Goal: Task Accomplishment & Management: Manage account settings

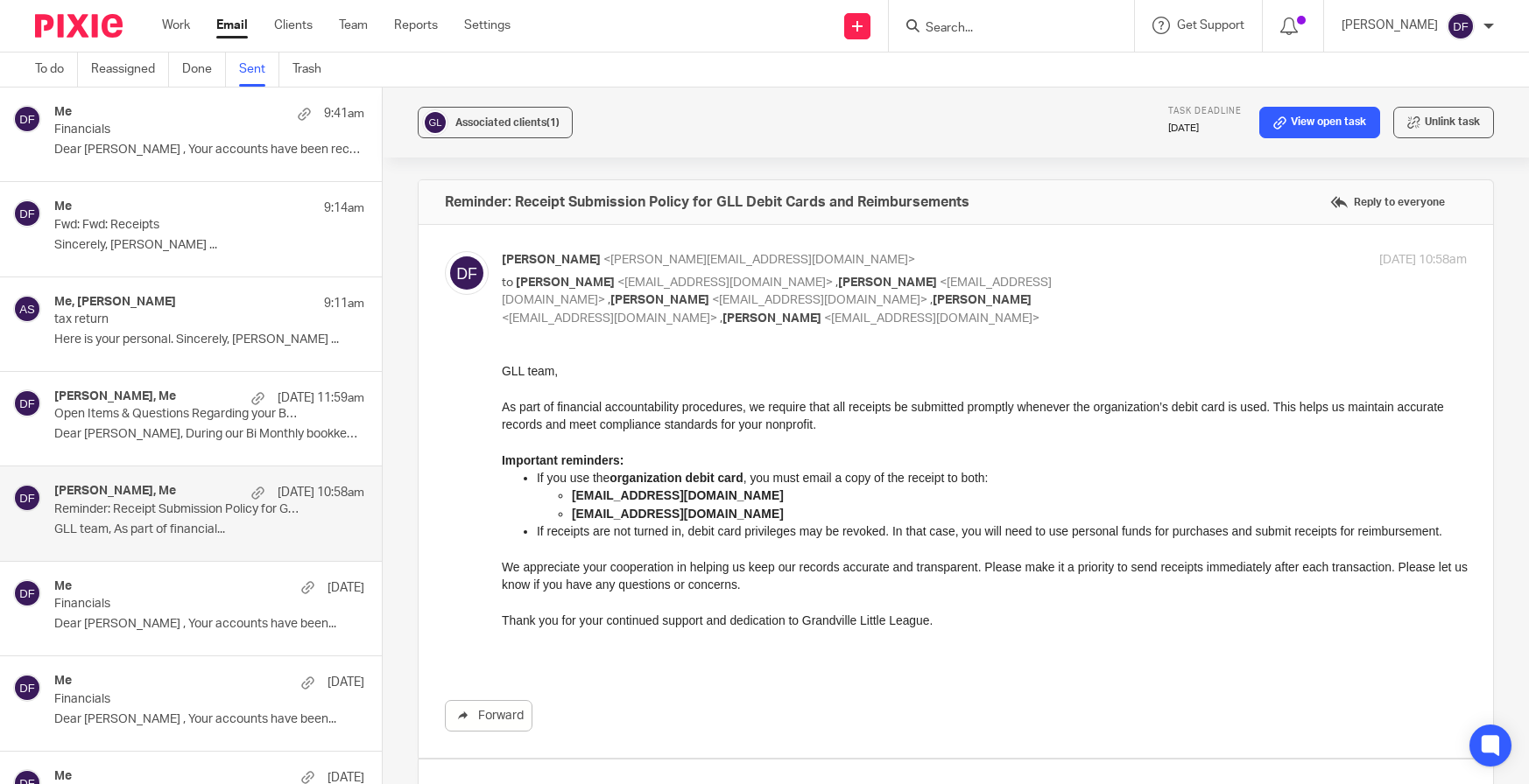
scroll to position [855, 0]
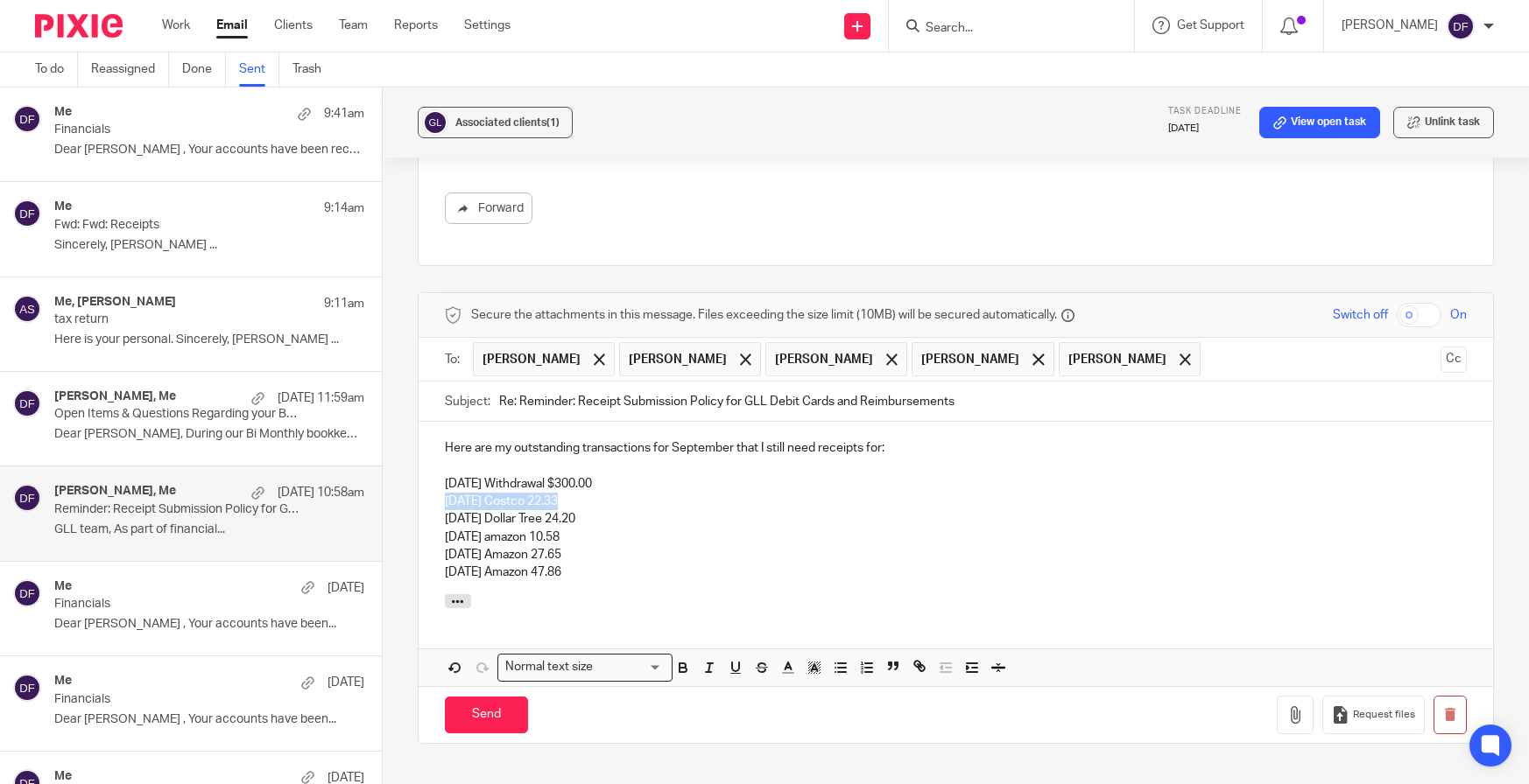
drag, startPoint x: 558, startPoint y: 493, endPoint x: 425, endPoint y: 490, distance: 133.0
click at [425, 490] on div "Here are my outstanding transactions for September that I still need receipts f…" at bounding box center [957, 507] width 1075 height 172
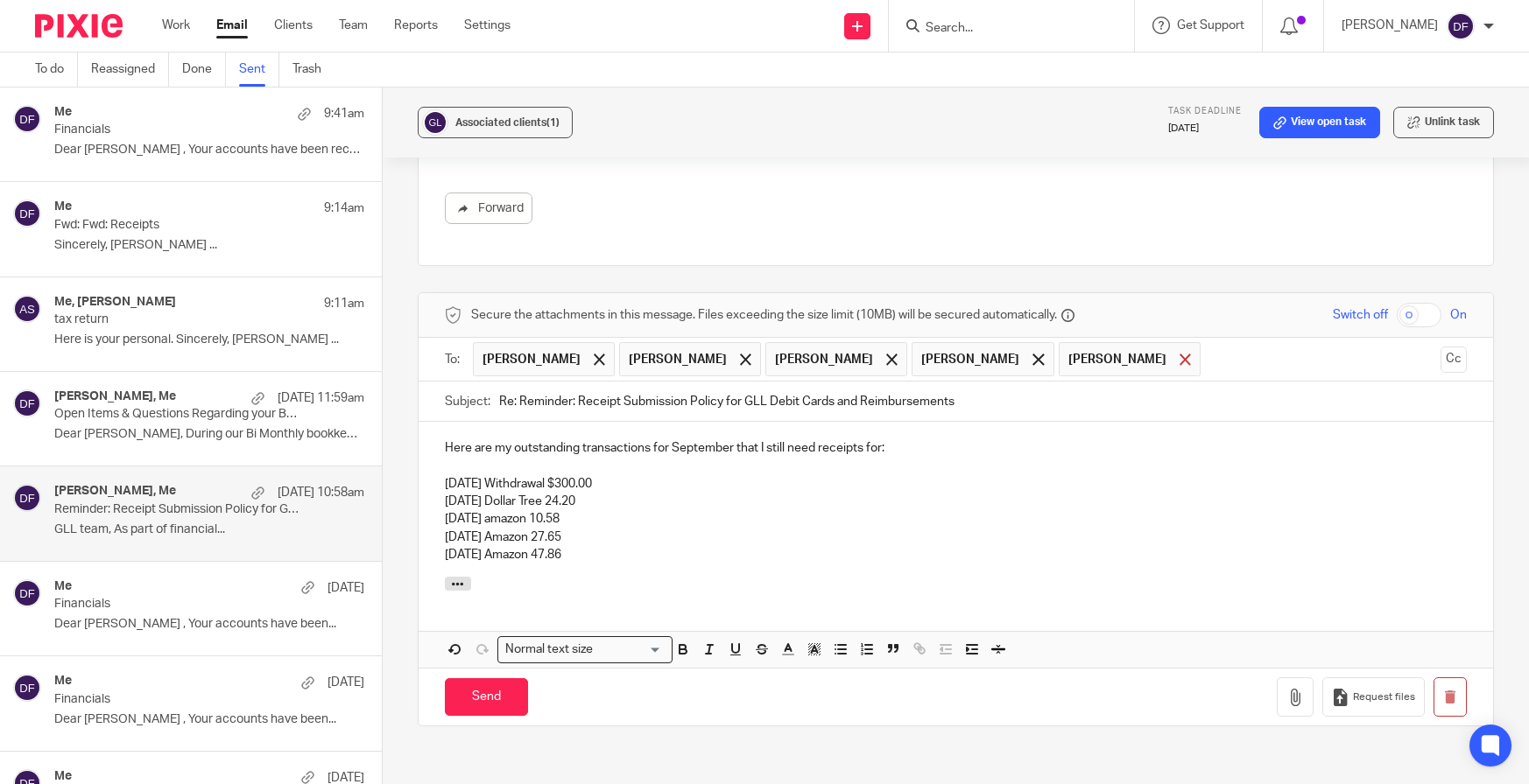
click at [1180, 354] on span at bounding box center [1185, 360] width 11 height 11
click at [633, 546] on p "[DATE] Amazon 47.86" at bounding box center [956, 554] width 1022 height 18
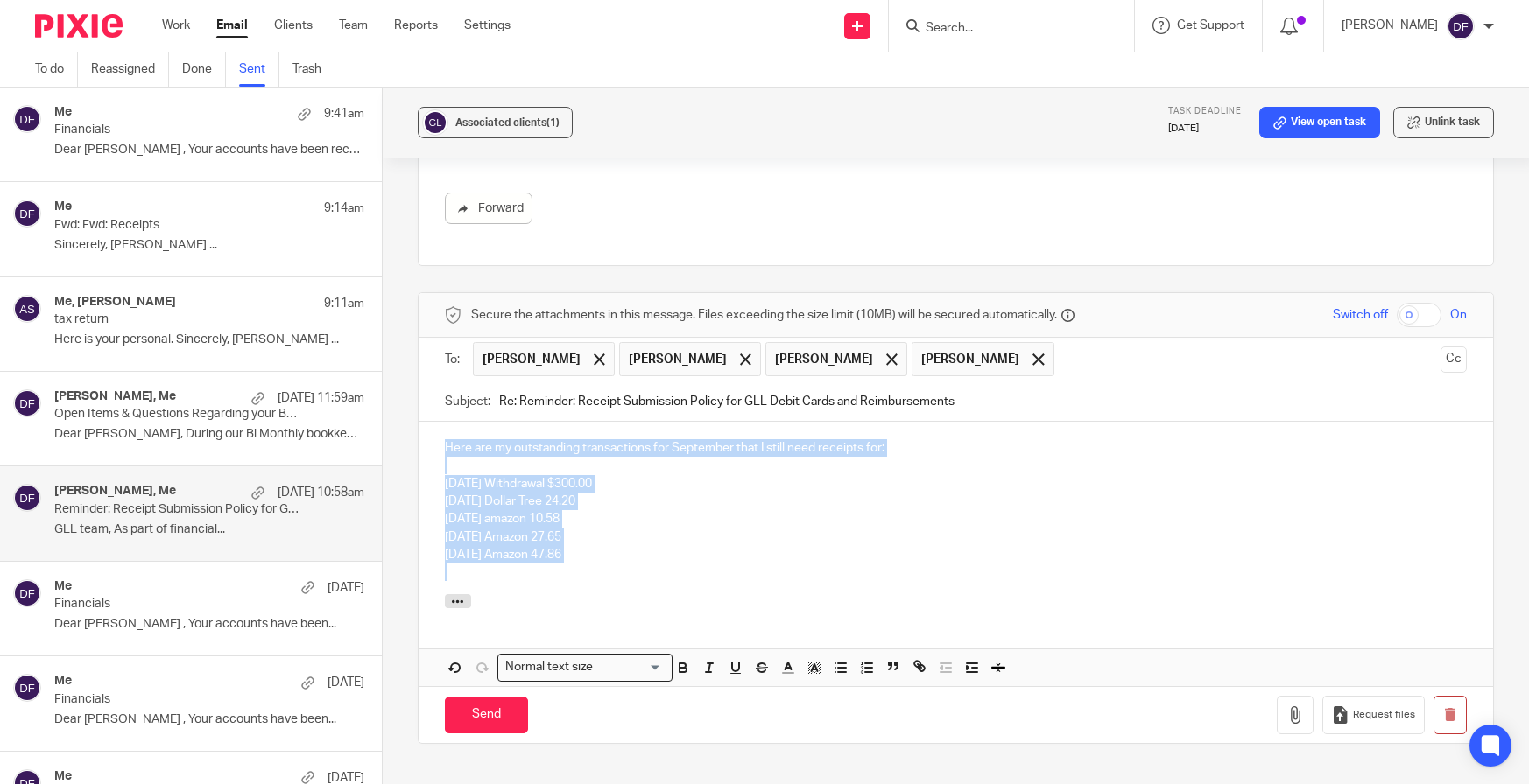
drag, startPoint x: 548, startPoint y: 536, endPoint x: 361, endPoint y: 433, distance: 213.5
click at [361, 433] on div "Me 9:41am Financials Dear [PERSON_NAME] , Your accounts have been reconciled...…" at bounding box center [764, 436] width 1529 height 696
copy div "Here are my outstanding transactions for September that I still need receipts f…"
click at [70, 75] on link "To do" at bounding box center [56, 70] width 43 height 34
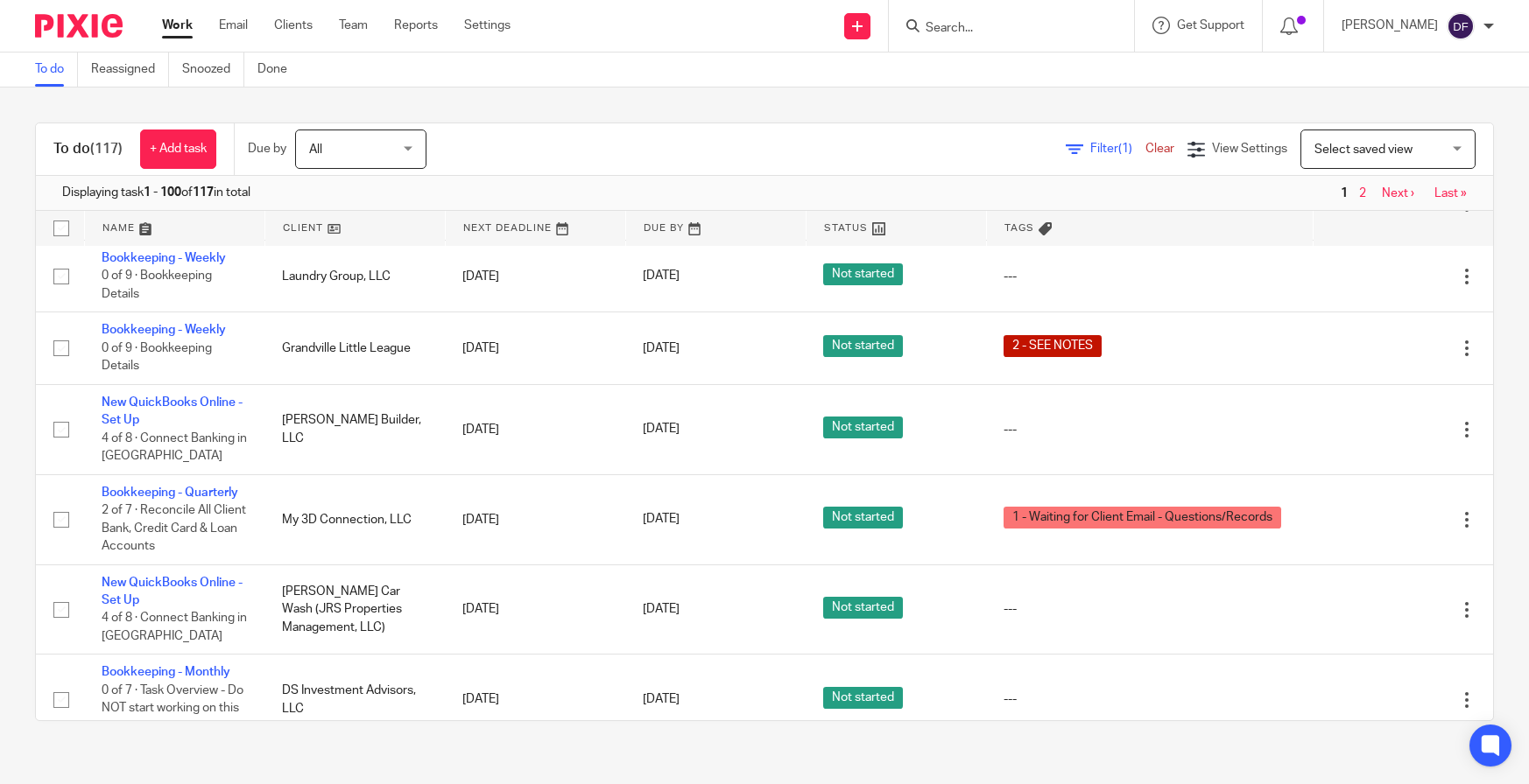
scroll to position [1838, 0]
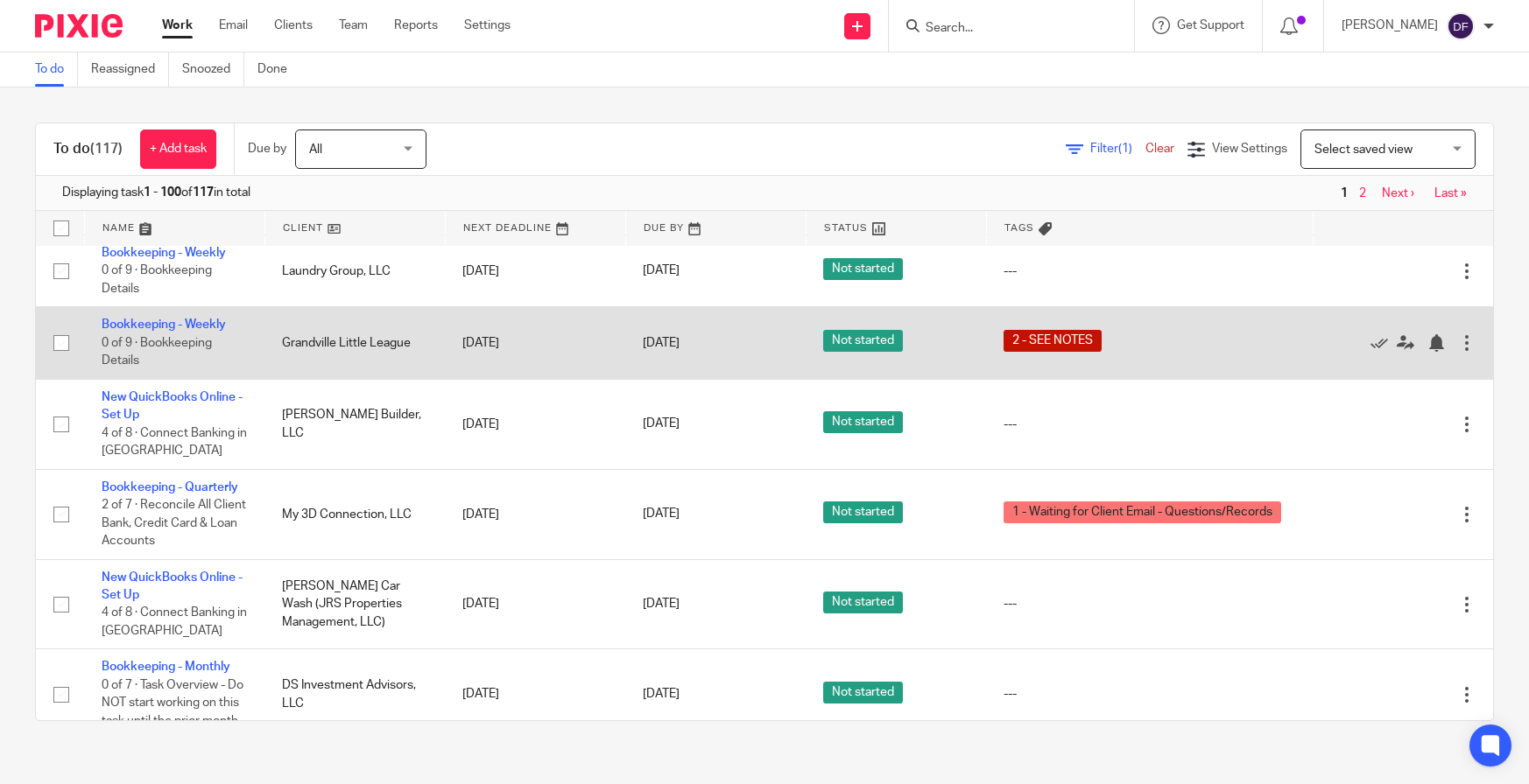
click at [132, 379] on td "Bookkeeping - Weekly 0 of 9 · Bookkeeping Details" at bounding box center [174, 343] width 181 height 72
click at [132, 331] on link "Bookkeeping - Weekly" at bounding box center [164, 325] width 124 height 12
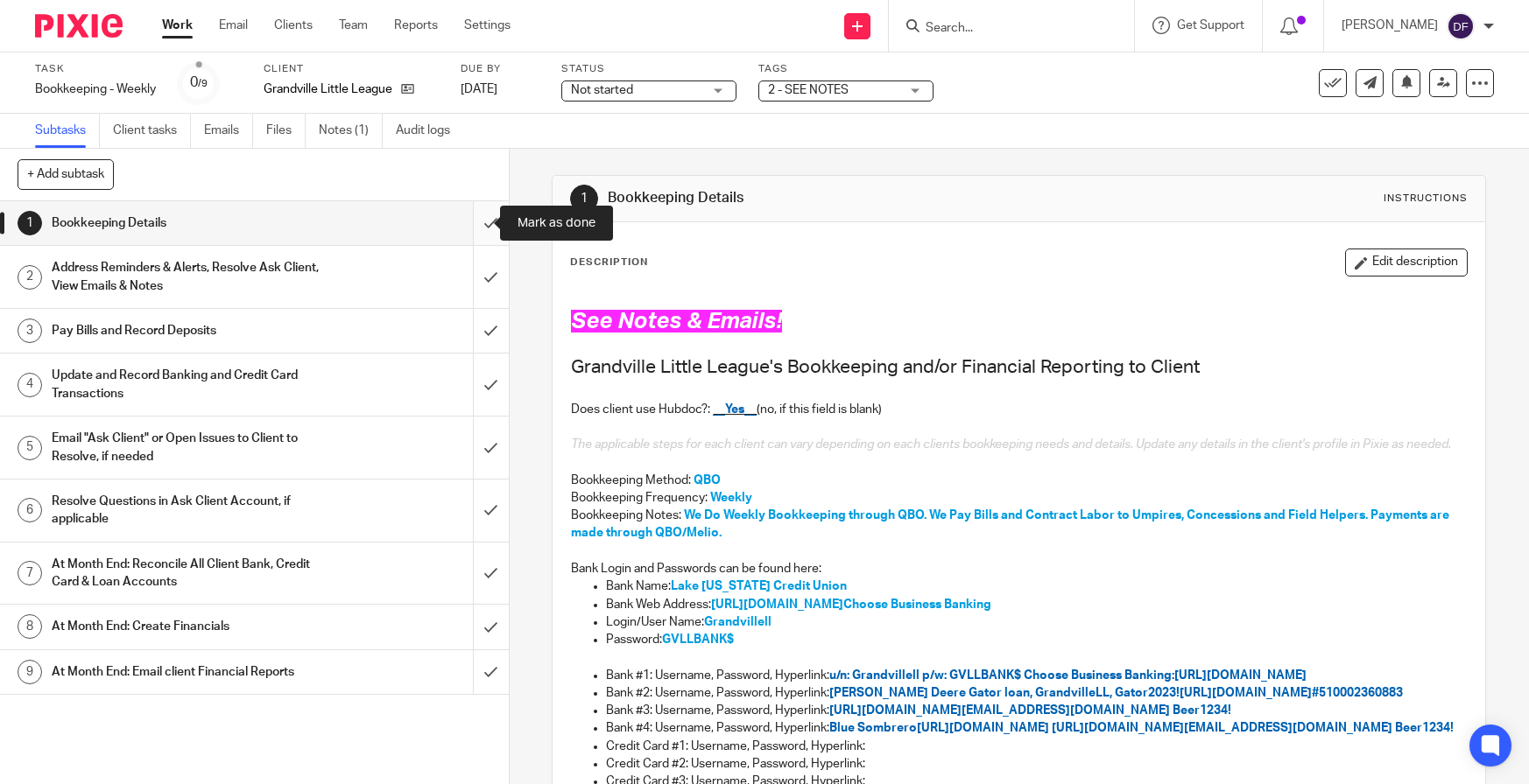
click at [462, 221] on input "submit" at bounding box center [254, 223] width 508 height 44
click at [479, 264] on input "submit" at bounding box center [254, 277] width 508 height 62
click at [479, 318] on input "submit" at bounding box center [254, 330] width 508 height 44
click at [476, 370] on input "submit" at bounding box center [254, 385] width 508 height 62
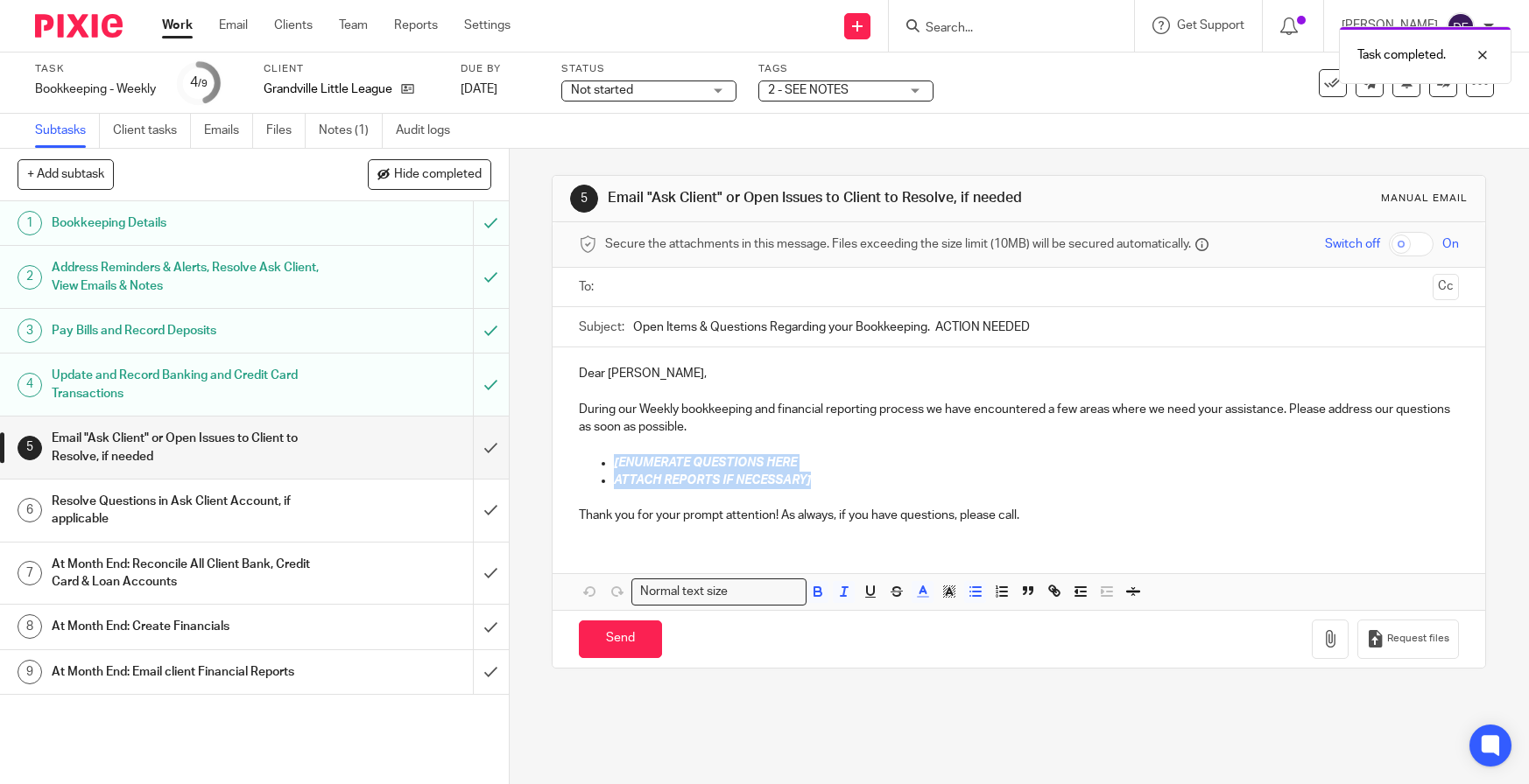
drag, startPoint x: 834, startPoint y: 484, endPoint x: 595, endPoint y: 463, distance: 239.9
click at [595, 463] on ul "[ENUMERATE QUESTIONS HERE ATTACH REPORTS IF NECESSARY]" at bounding box center [1019, 472] width 880 height 36
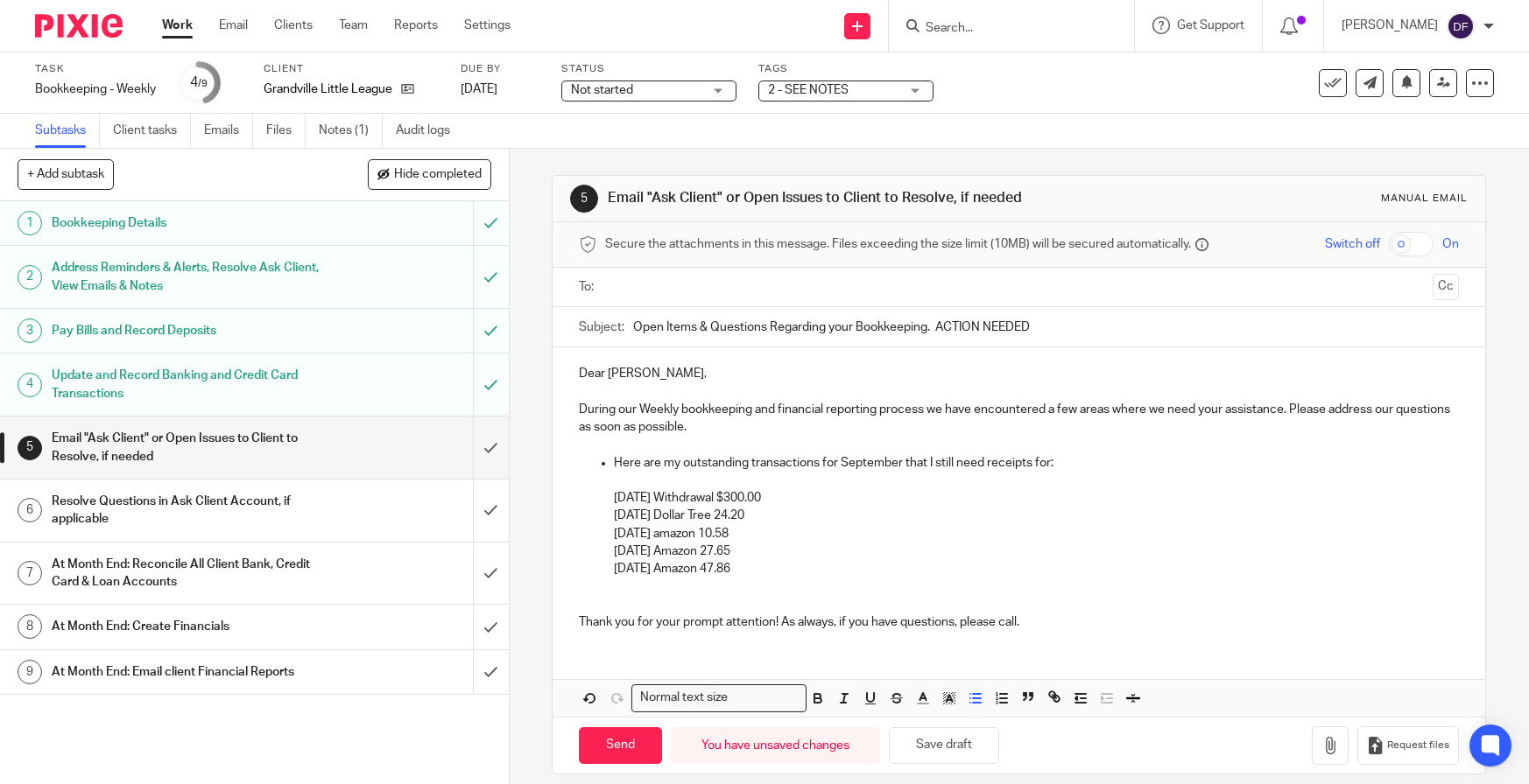
drag, startPoint x: 778, startPoint y: 569, endPoint x: 533, endPoint y: 502, distance: 254.0
click at [533, 502] on div "5 Email "Ask Client" or Open Issues to Client to Resolve, if needed Manual emai…" at bounding box center [1019, 466] width 1020 height 635
click at [814, 702] on icon "button" at bounding box center [817, 700] width 7 height 5
click at [833, 701] on button "button" at bounding box center [844, 697] width 22 height 22
click at [920, 701] on icon "button" at bounding box center [923, 698] width 16 height 16
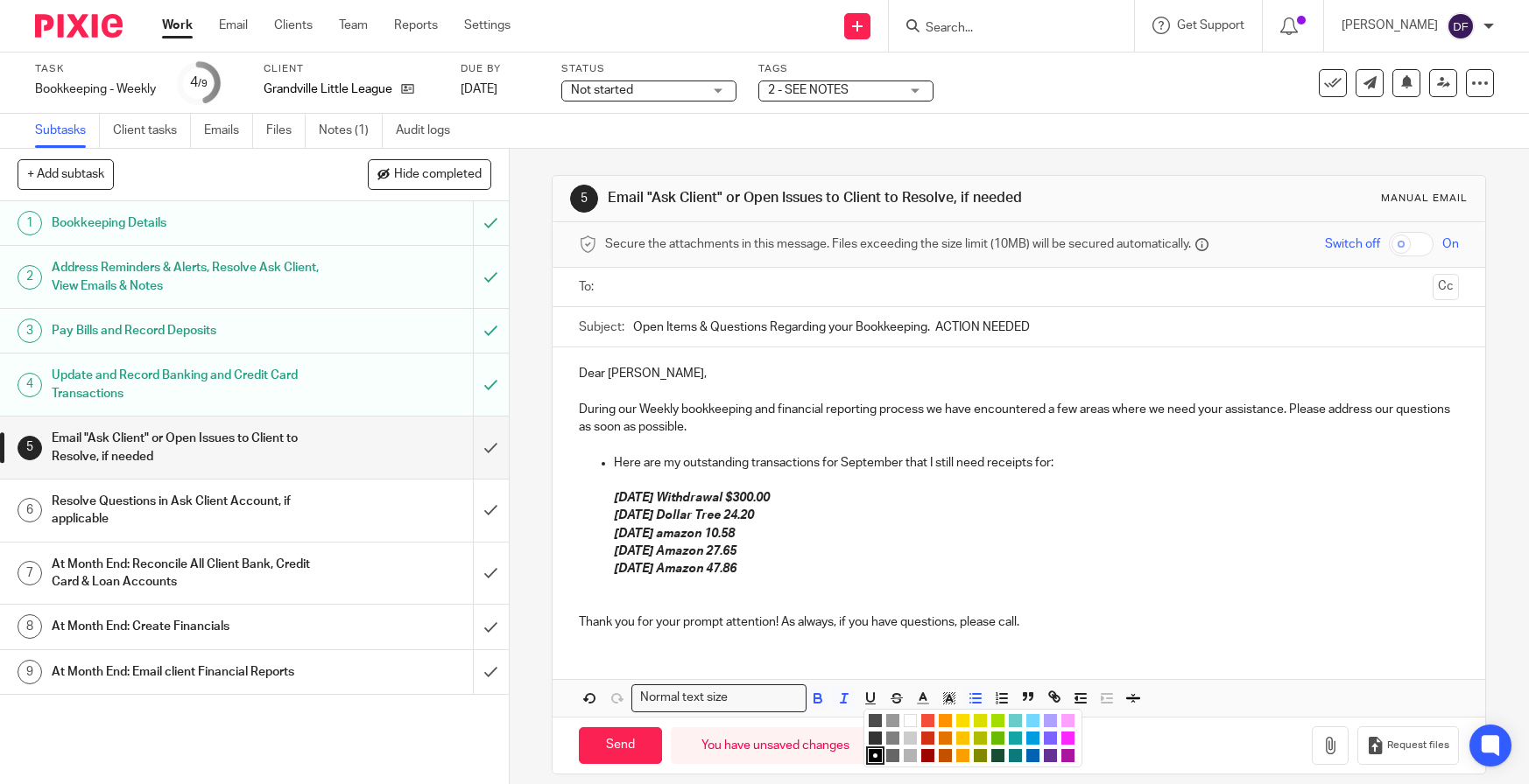
click at [923, 744] on li "color:#D33115" at bounding box center [927, 739] width 13 height 13
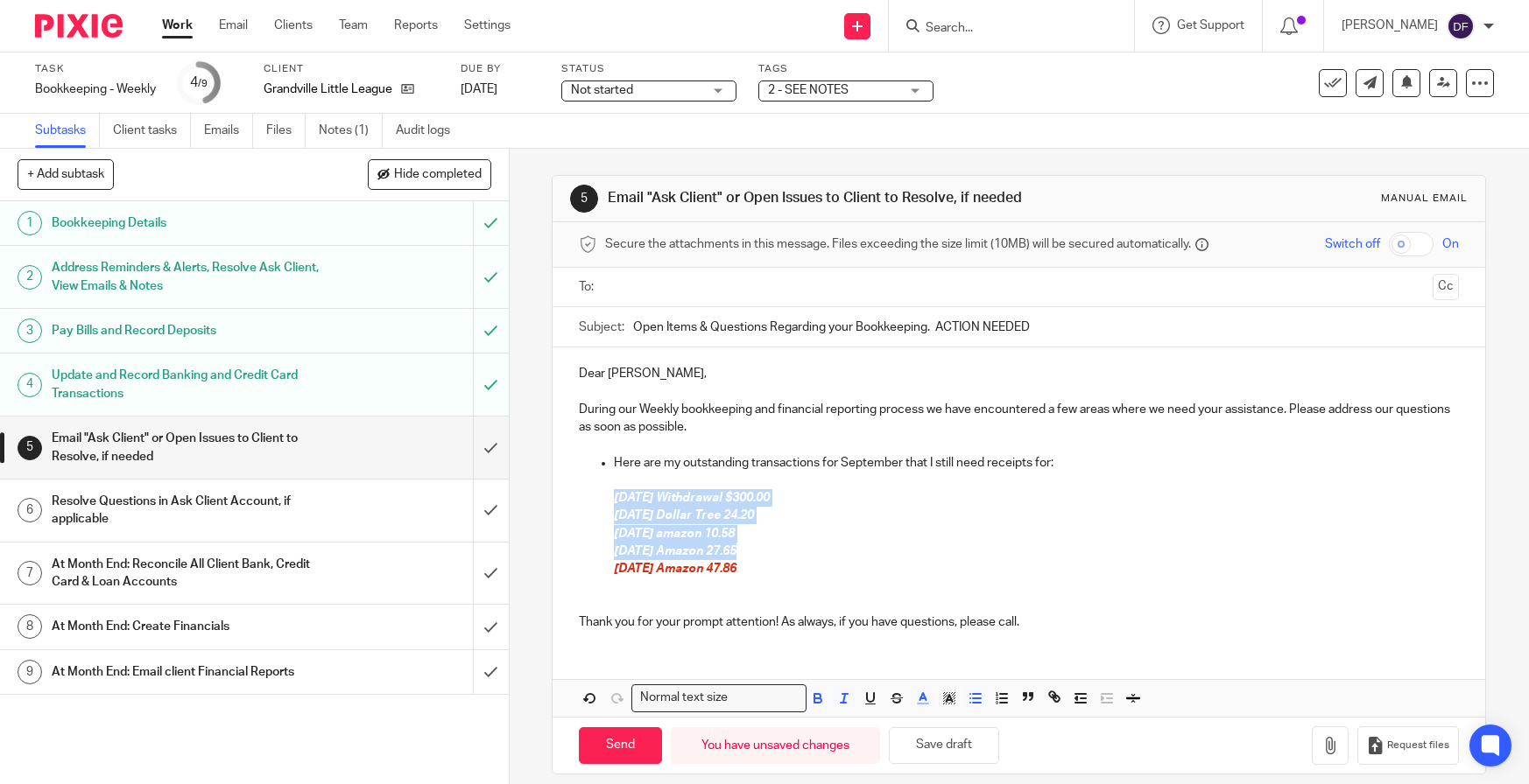
click at [903, 552] on p "[DATE] Amazon 27.65" at bounding box center [1037, 552] width 845 height 18
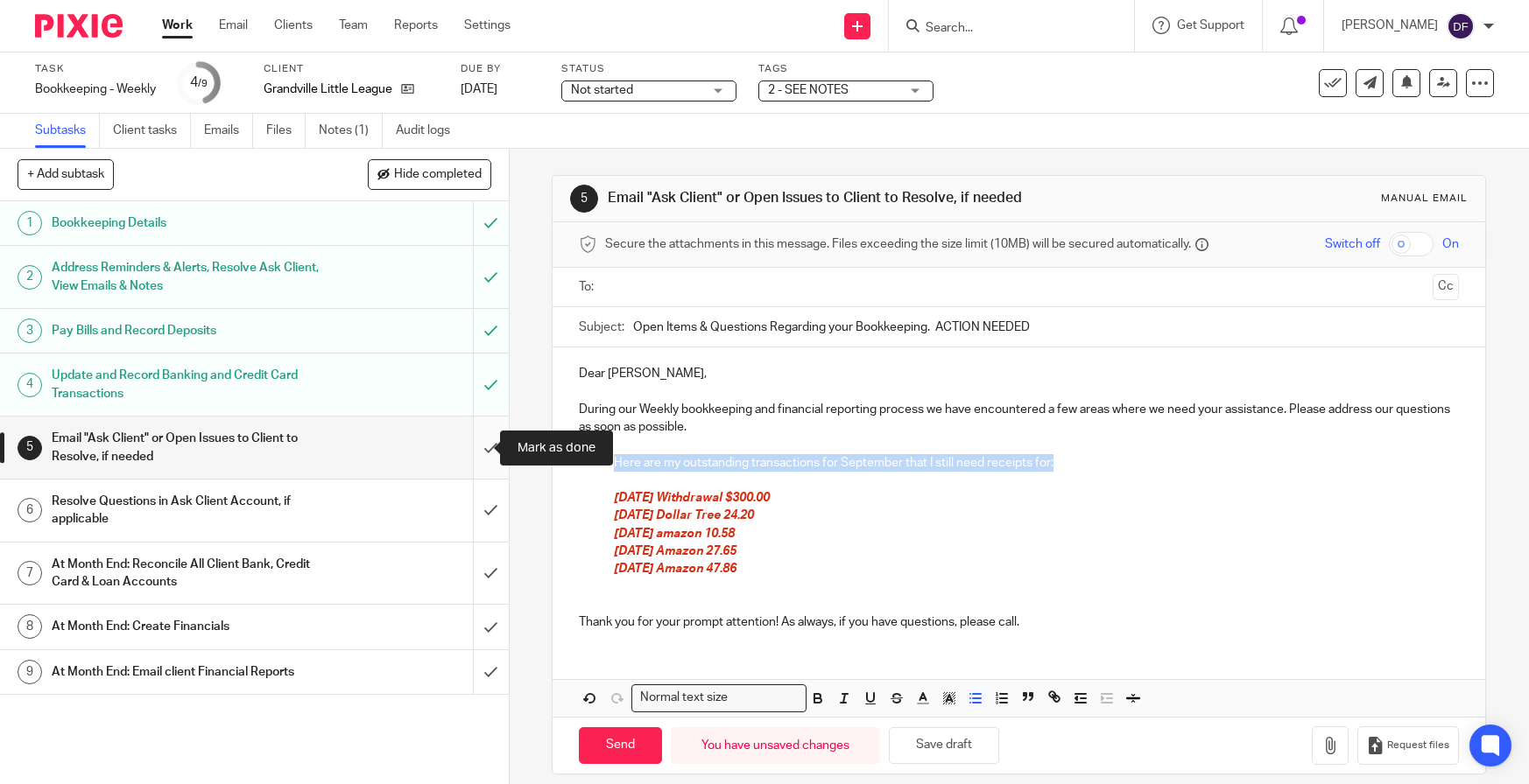
drag, startPoint x: 1058, startPoint y: 461, endPoint x: 491, endPoint y: 470, distance: 567.1
click at [491, 470] on div "+ Add subtask Hide completed Cancel + Add 1 Bookkeeping Details 2 Address Remin…" at bounding box center [764, 466] width 1529 height 635
drag, startPoint x: 808, startPoint y: 703, endPoint x: 820, endPoint y: 703, distance: 12.0
click at [814, 703] on icon "button" at bounding box center [817, 700] width 7 height 5
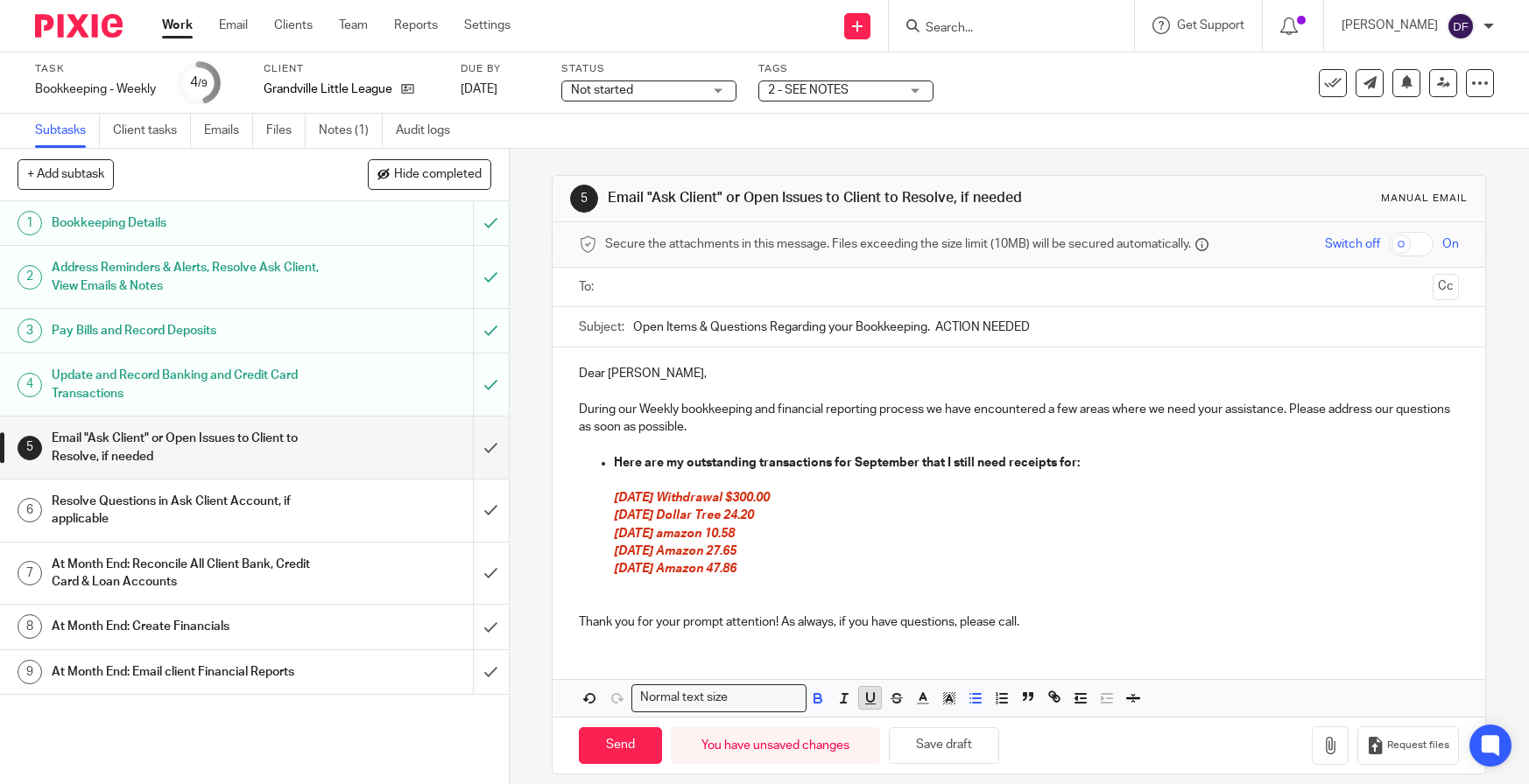
drag, startPoint x: 833, startPoint y: 701, endPoint x: 859, endPoint y: 704, distance: 26.2
click at [836, 700] on icon "button" at bounding box center [844, 698] width 16 height 16
click at [920, 696] on polyline "button" at bounding box center [923, 696] width 7 height 7
drag, startPoint x: 921, startPoint y: 739, endPoint x: 833, endPoint y: 709, distance: 93.0
click at [921, 737] on li "color:#D33115" at bounding box center [927, 739] width 13 height 13
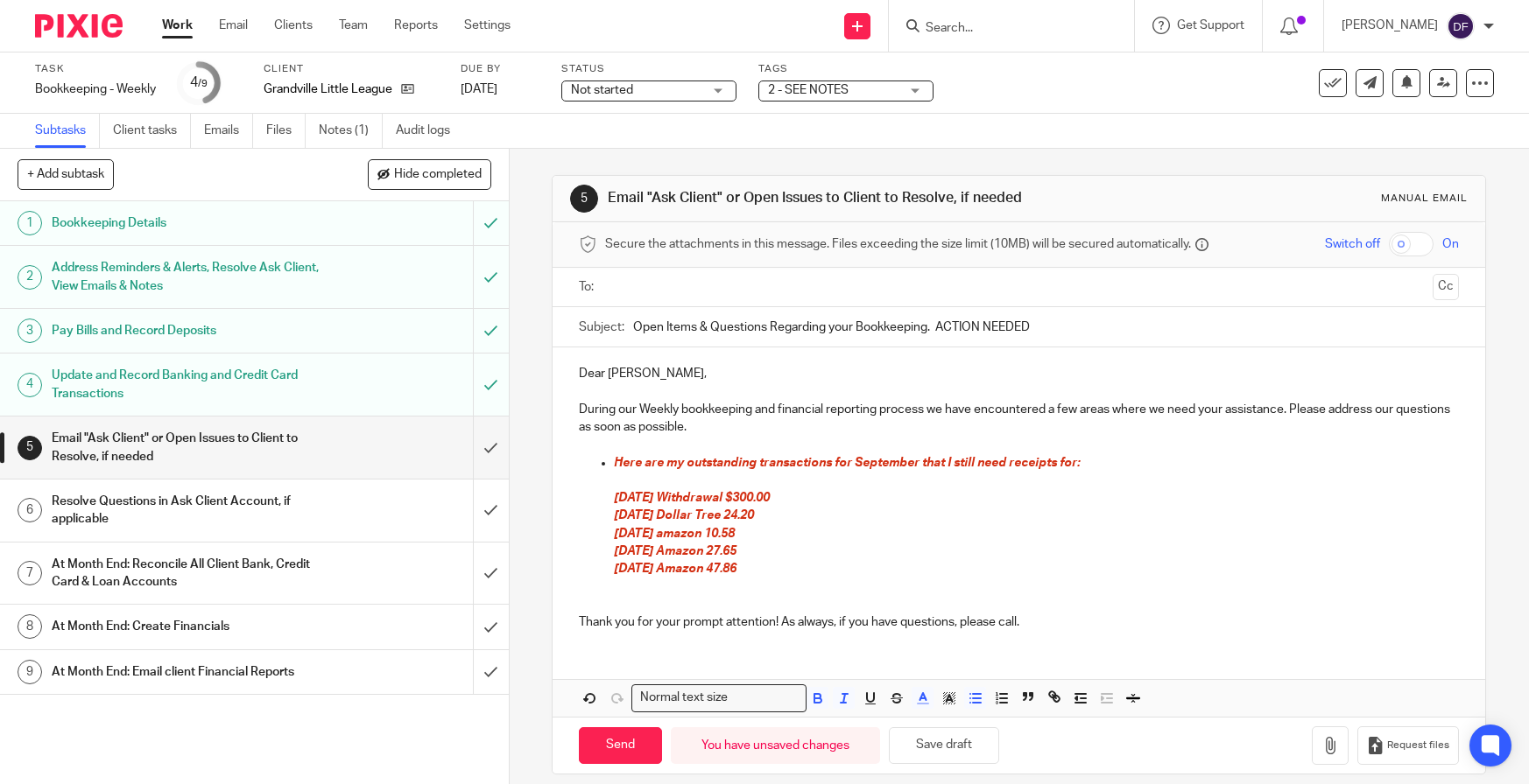
drag, startPoint x: 764, startPoint y: 565, endPoint x: 593, endPoint y: 504, distance: 181.6
click at [593, 504] on ul "Here are my outstanding transactions for September that I still need receipts f…" at bounding box center [1019, 525] width 880 height 142
click at [976, 698] on line "button" at bounding box center [976, 698] width 8 height 0
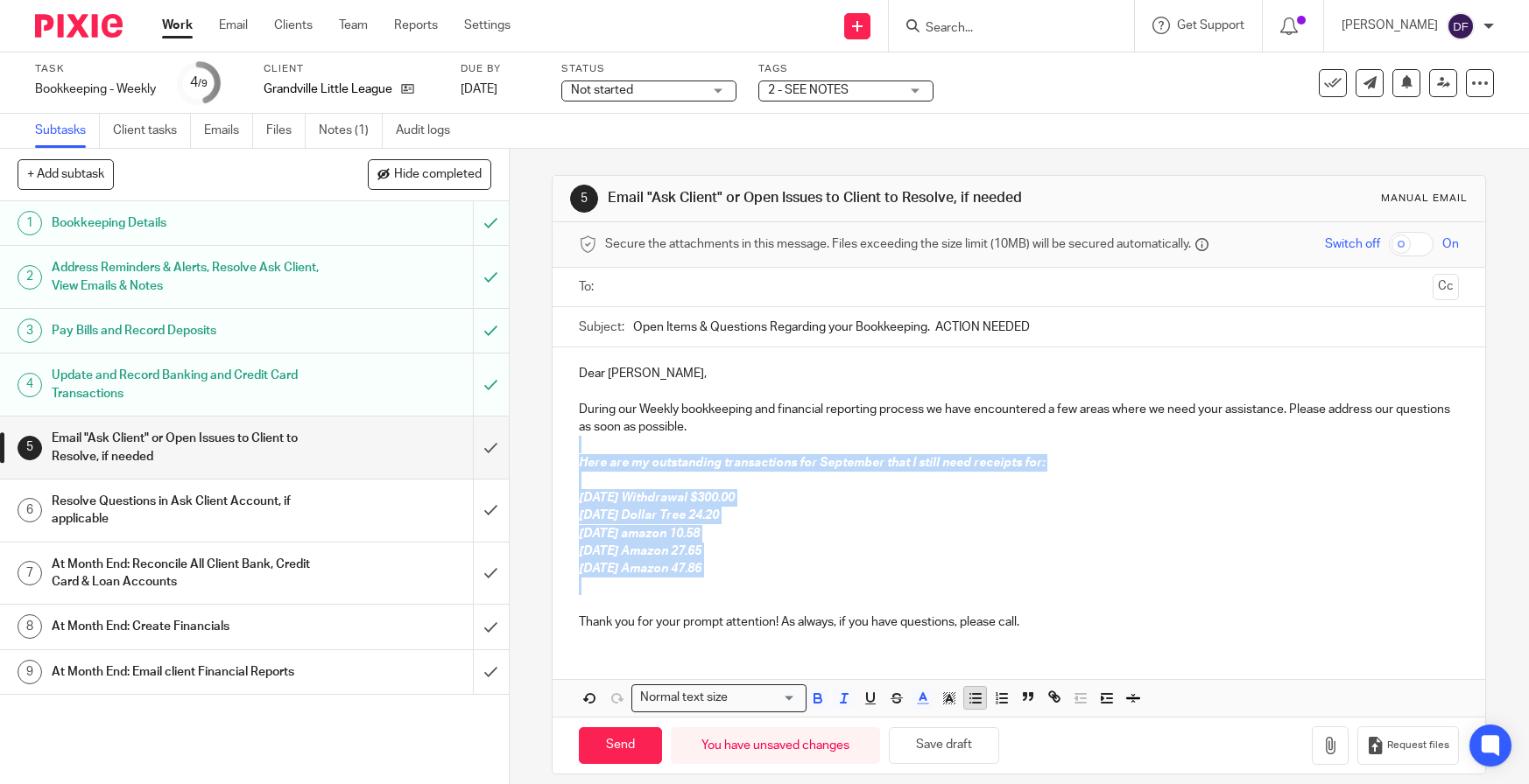
click at [976, 698] on line "button" at bounding box center [976, 698] width 8 height 0
click at [969, 549] on p "[DATE] Amazon 27.65" at bounding box center [1037, 552] width 845 height 18
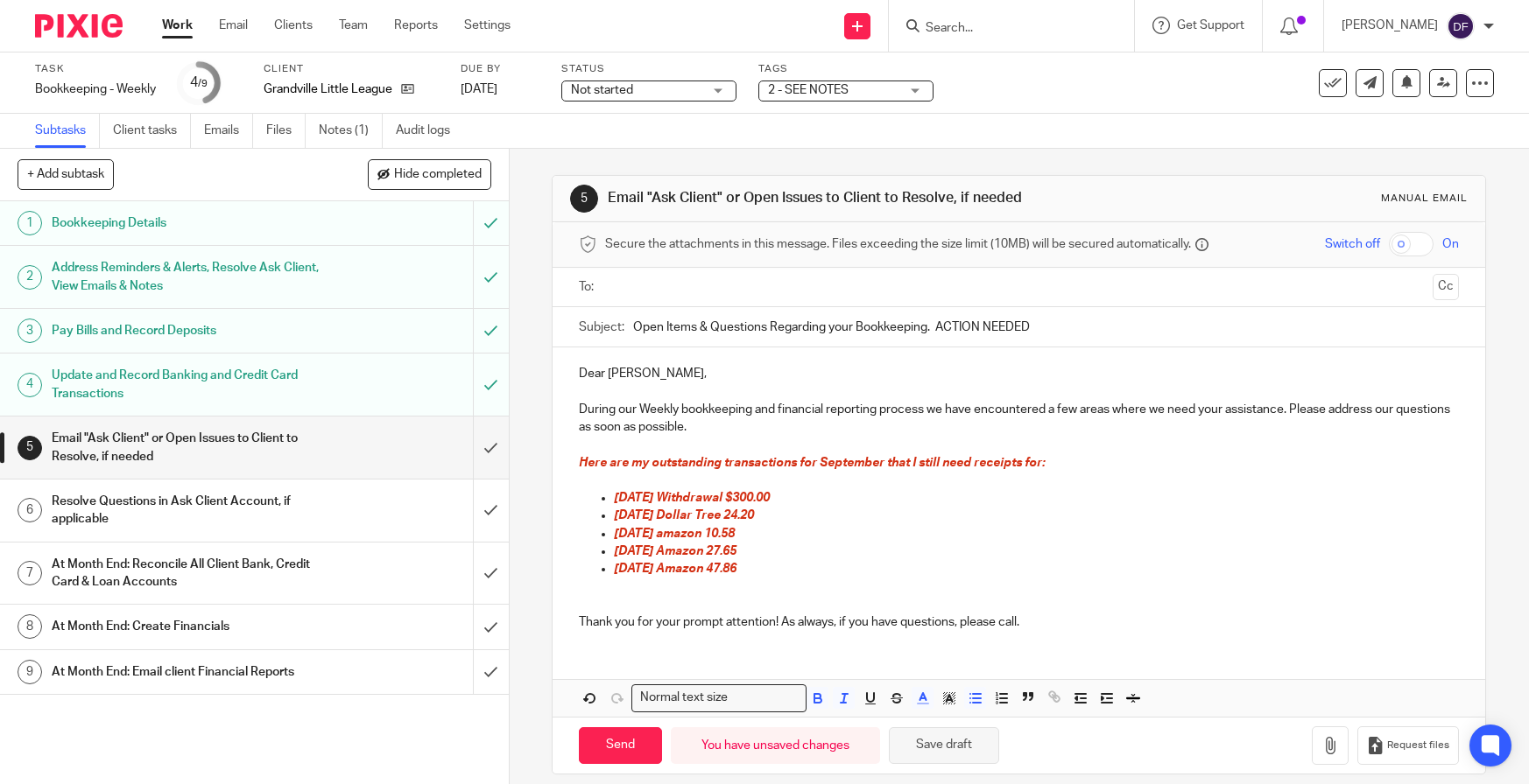
click at [958, 755] on button "Save draft" at bounding box center [943, 746] width 110 height 38
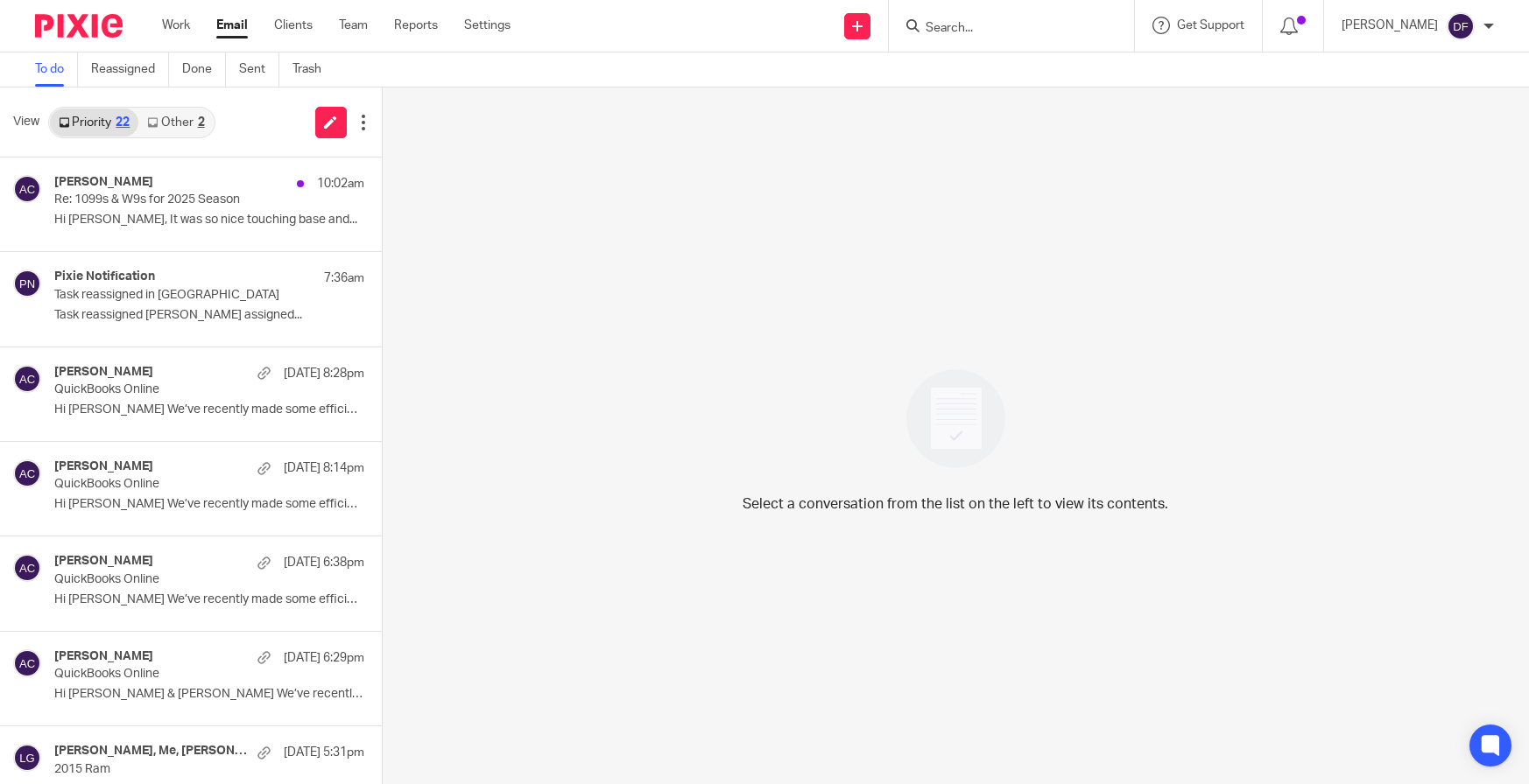
click at [177, 125] on link "Other 2" at bounding box center [175, 122] width 74 height 28
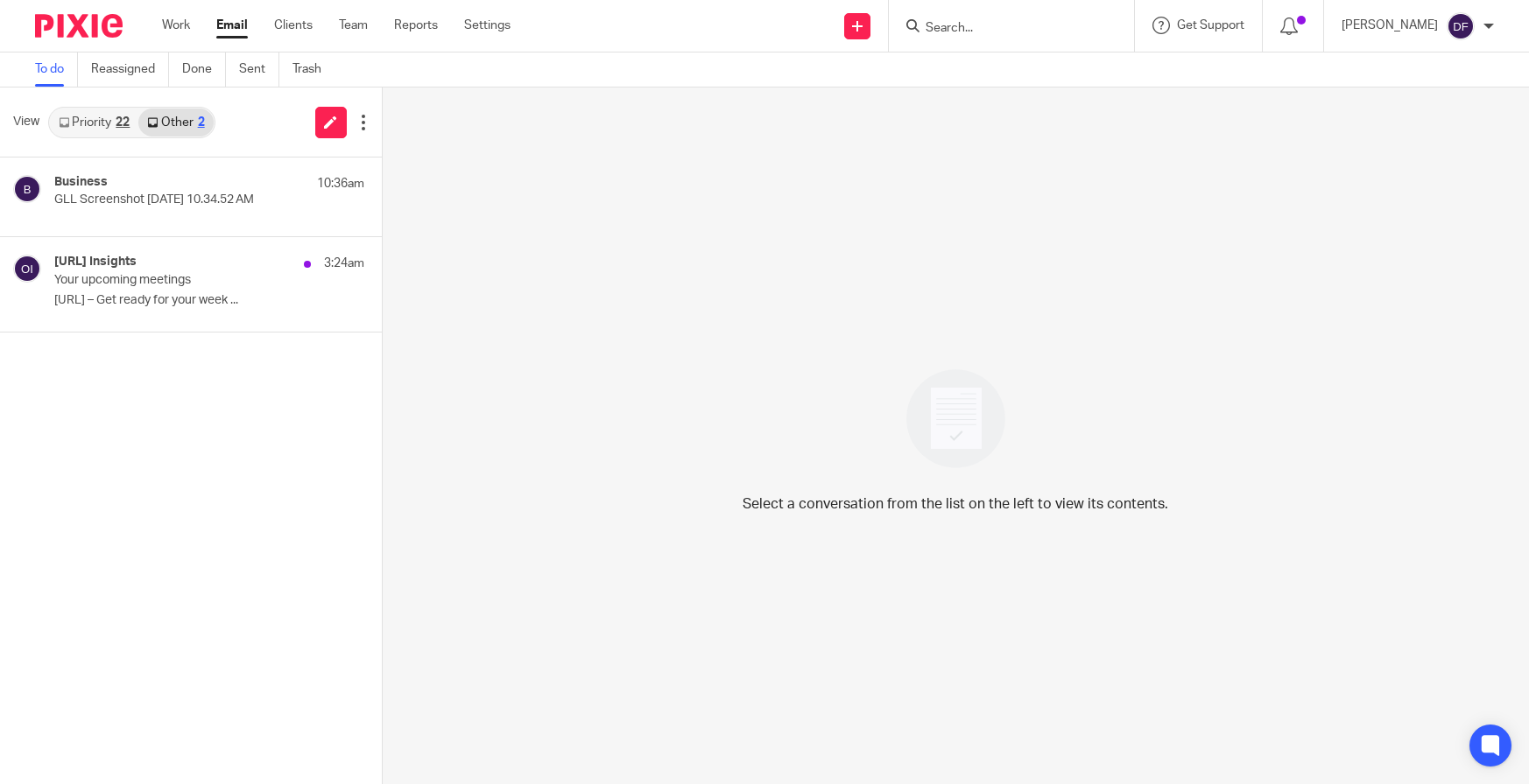
click at [96, 128] on link "Priority 22" at bounding box center [94, 122] width 89 height 28
